Goal: Task Accomplishment & Management: Manage account settings

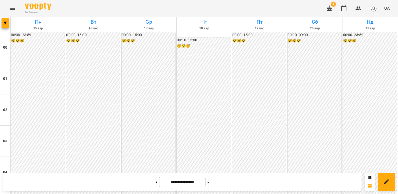
scroll to position [271, 0]
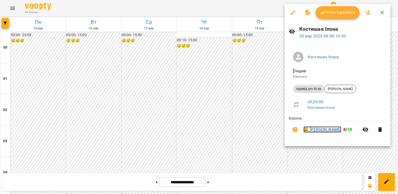
click at [319, 130] on link "😀 [PERSON_NAME]" at bounding box center [322, 129] width 38 height 6
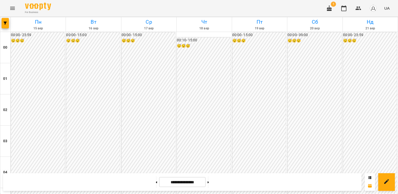
scroll to position [260, 0]
click at [156, 181] on button at bounding box center [156, 181] width 1 height 11
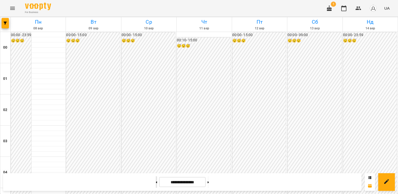
click at [156, 180] on button at bounding box center [156, 181] width 1 height 11
click at [156, 185] on button at bounding box center [156, 181] width 1 height 11
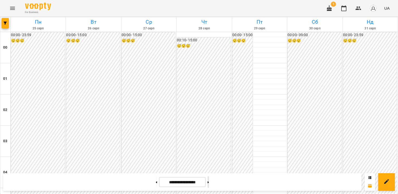
click at [209, 184] on button at bounding box center [207, 181] width 1 height 11
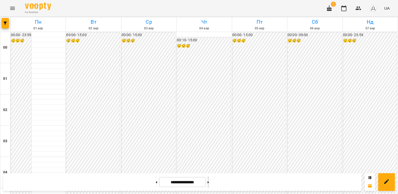
click at [209, 184] on button at bounding box center [207, 181] width 1 height 11
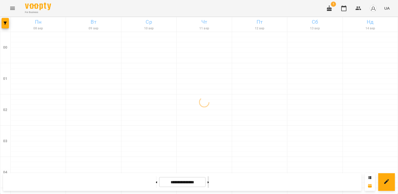
click at [209, 184] on button at bounding box center [207, 181] width 1 height 11
type input "**********"
